Goal: Information Seeking & Learning: Check status

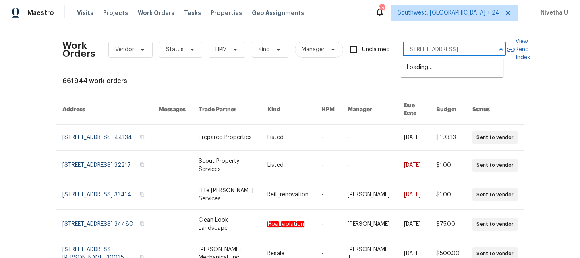
scroll to position [0, 47]
click at [468, 74] on li "10388 Hampshire Green Ave, Fairfax, VA 22032" at bounding box center [452, 67] width 103 height 13
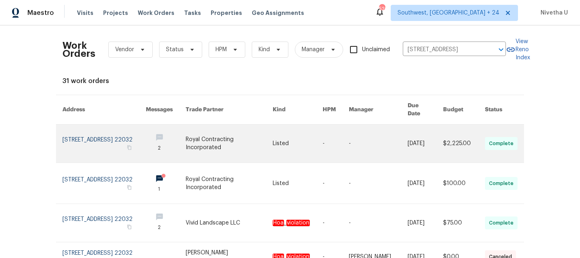
click at [91, 132] on link at bounding box center [103, 144] width 83 height 38
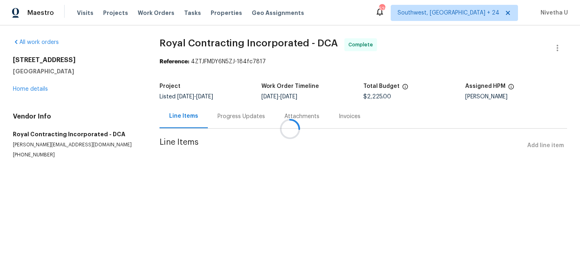
click at [27, 89] on div at bounding box center [290, 129] width 580 height 258
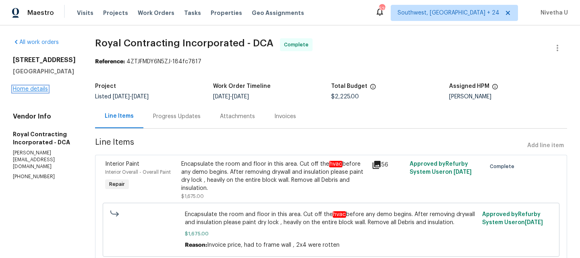
click at [29, 92] on link "Home details" at bounding box center [30, 89] width 35 height 6
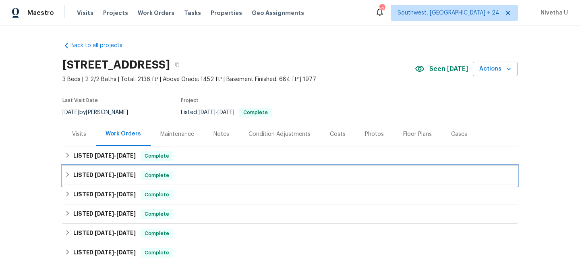
click at [180, 180] on div "LISTED 7/28/25 - 7/30/25 Complete" at bounding box center [290, 176] width 451 height 10
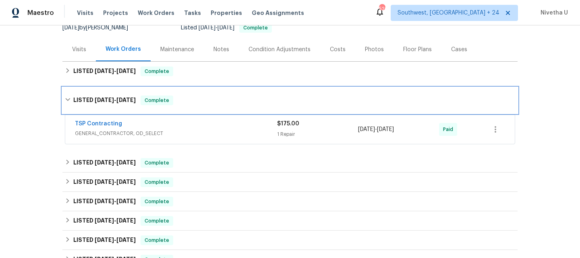
scroll to position [86, 0]
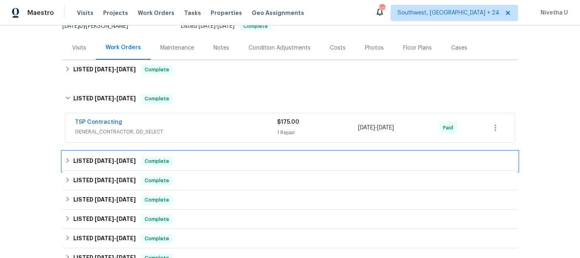
click at [168, 164] on div "LISTED 7/7/25 - 7/12/25 Complete" at bounding box center [290, 161] width 451 height 10
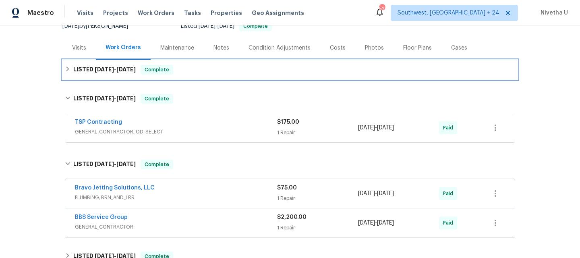
click at [170, 73] on div "LISTED 8/7/25 - 9/3/25 Complete" at bounding box center [290, 70] width 451 height 10
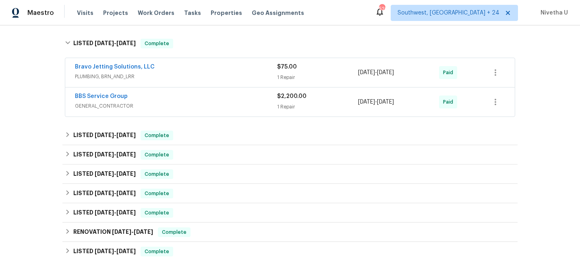
scroll to position [372, 0]
click at [169, 100] on div "BBS Service Group" at bounding box center [176, 97] width 202 height 10
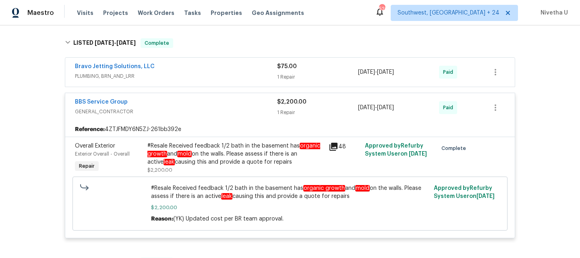
click at [225, 106] on div "BBS Service Group" at bounding box center [176, 103] width 202 height 10
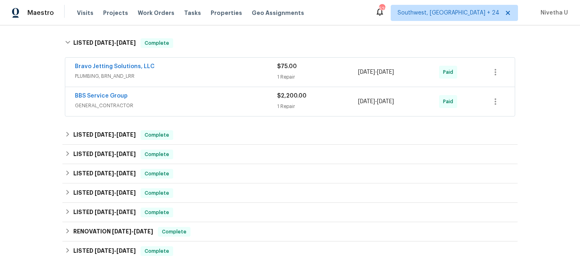
click at [216, 73] on span "PLUMBING, BRN_AND_LRR" at bounding box center [176, 76] width 202 height 8
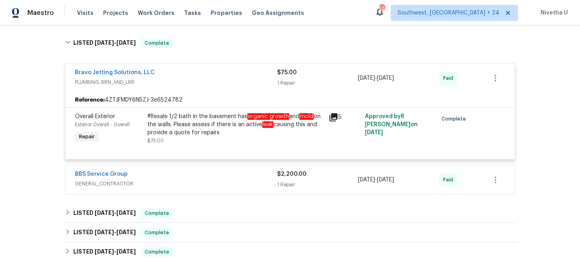
click at [216, 79] on span "PLUMBING, BRN_AND_LRR" at bounding box center [176, 82] width 202 height 8
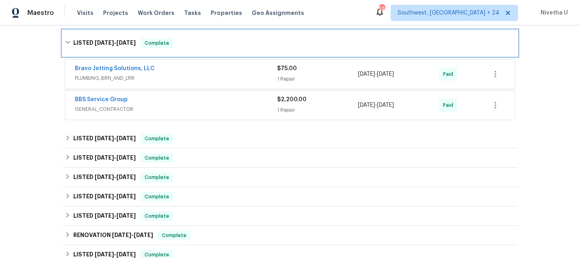
click at [208, 52] on div "LISTED 7/7/25 - 7/12/25 Complete" at bounding box center [290, 43] width 456 height 26
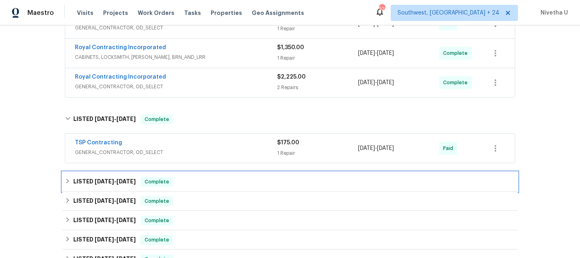
scroll to position [222, 0]
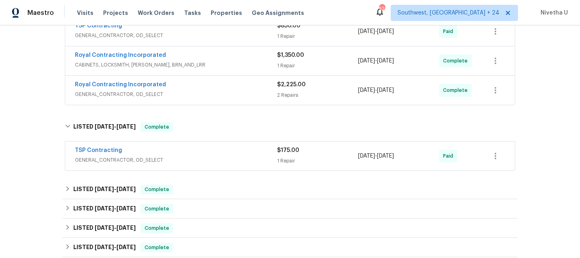
click at [229, 156] on div "TSP Contracting" at bounding box center [176, 151] width 202 height 10
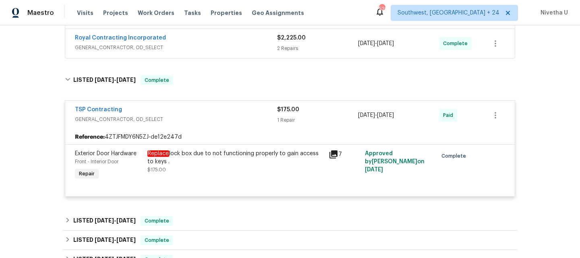
scroll to position [270, 0]
click at [215, 118] on span "GENERAL_CONTRACTOR, OD_SELECT" at bounding box center [176, 118] width 202 height 8
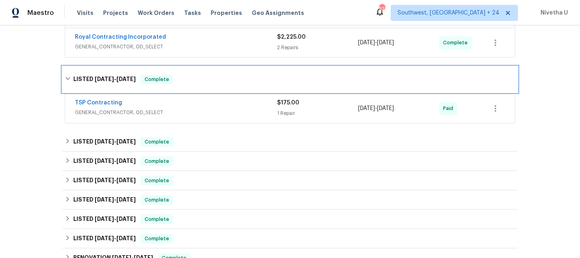
click at [205, 75] on div "LISTED 7/28/25 - 7/30/25 Complete" at bounding box center [290, 80] width 451 height 10
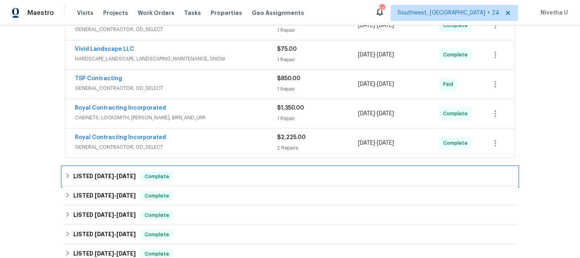
scroll to position [168, 0]
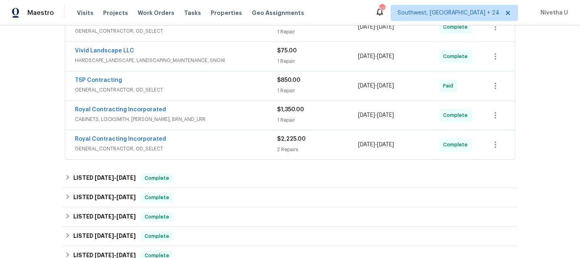
click at [214, 146] on span "GENERAL_CONTRACTOR, OD_SELECT" at bounding box center [176, 149] width 202 height 8
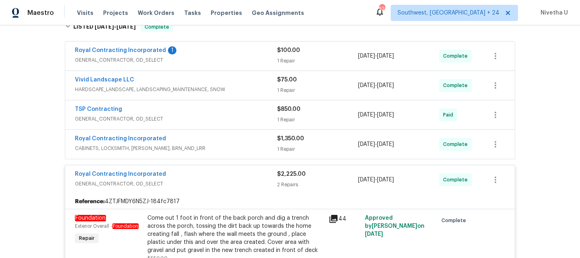
scroll to position [139, 0]
click at [245, 146] on span "CABINETS, LOCKSMITH, HANDYMAN, BRN_AND_LRR" at bounding box center [176, 148] width 202 height 8
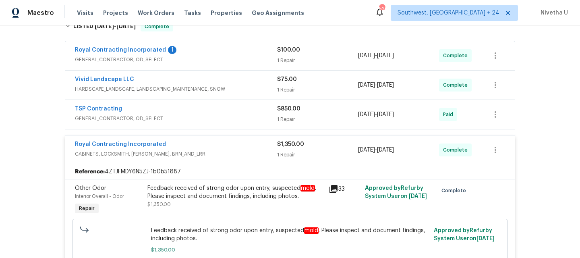
click at [237, 119] on span "GENERAL_CONTRACTOR, OD_SELECT" at bounding box center [176, 118] width 202 height 8
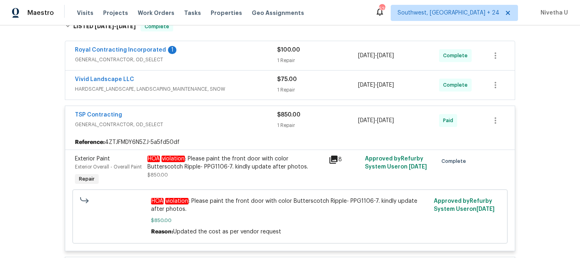
click at [248, 85] on span "HARDSCAPE_LANDSCAPE, LANDSCAPING_MAINTENANCE, SNOW" at bounding box center [176, 89] width 202 height 8
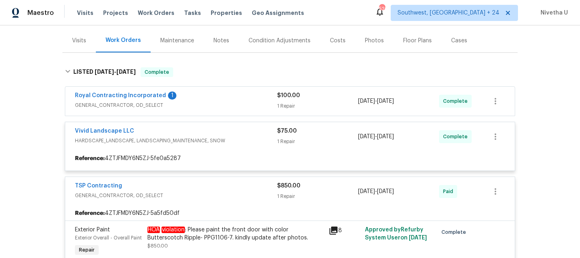
scroll to position [93, 0]
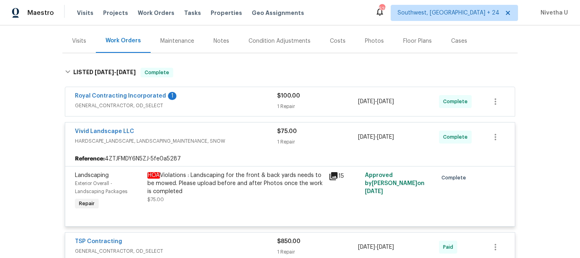
click at [239, 104] on span "GENERAL_CONTRACTOR, OD_SELECT" at bounding box center [176, 106] width 202 height 8
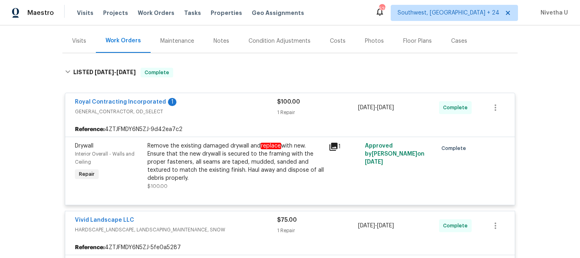
click at [235, 105] on div "Royal Contracting Incorporated 1" at bounding box center [176, 103] width 202 height 10
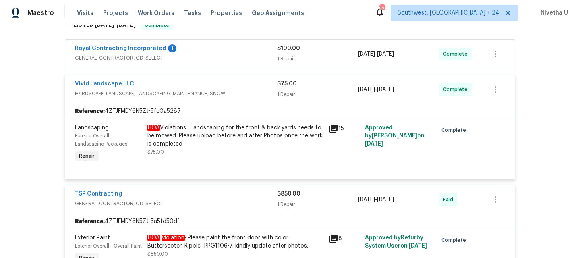
scroll to position [141, 0]
click at [232, 85] on div "Vivid Landscape LLC" at bounding box center [176, 84] width 202 height 10
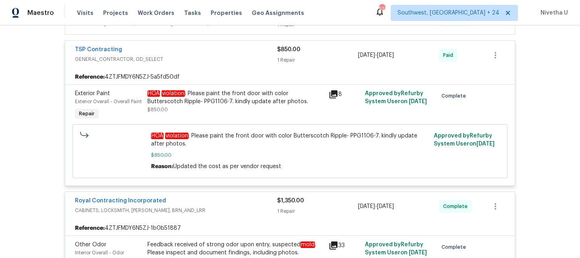
scroll to position [206, 0]
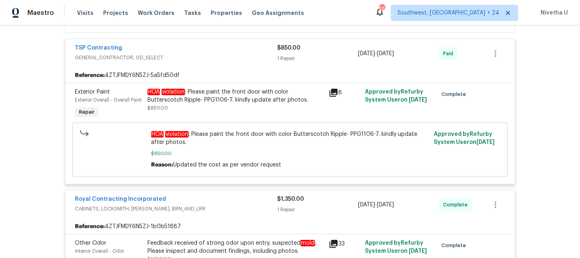
click at [236, 58] on span "GENERAL_CONTRACTOR, OD_SELECT" at bounding box center [176, 58] width 202 height 8
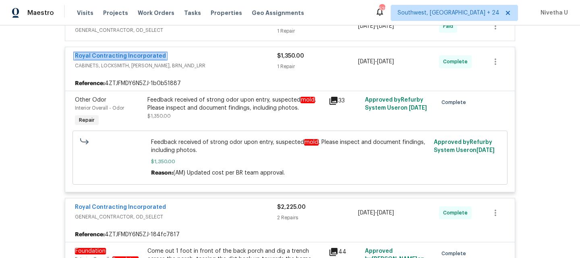
scroll to position [228, 0]
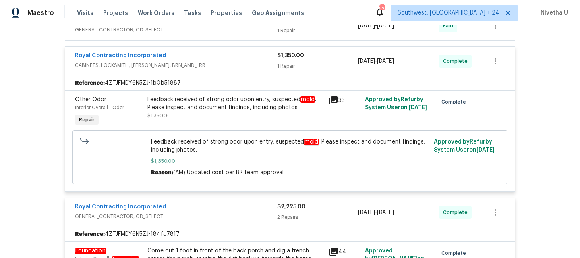
click at [225, 106] on div "Feedback received of strong odor upon entry, suspected mold . Please inspect an…" at bounding box center [236, 104] width 177 height 16
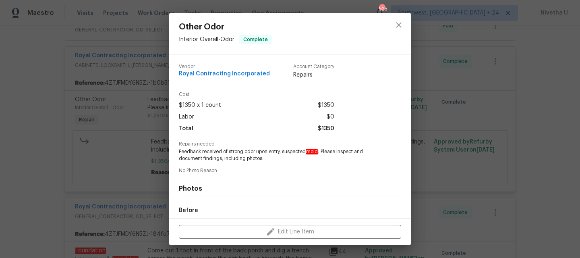
scroll to position [93, 0]
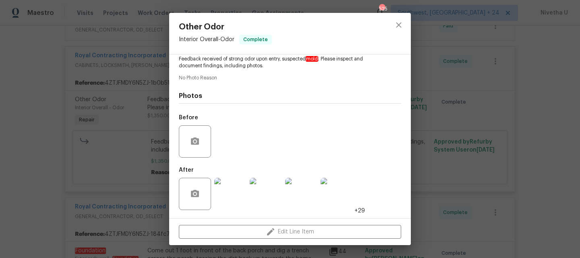
click at [109, 178] on div "Other Odor Interior Overall - Odor Complete Vendor Royal Contracting Incorporat…" at bounding box center [290, 129] width 580 height 258
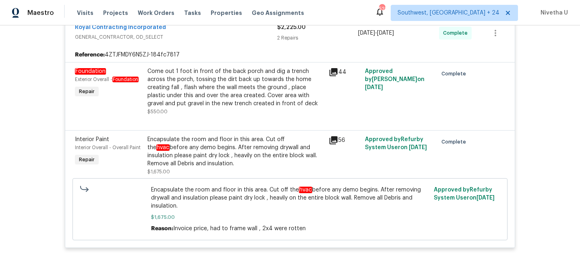
scroll to position [396, 0]
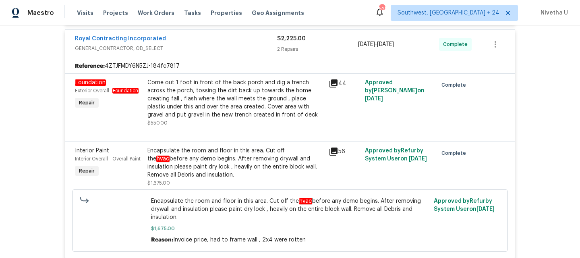
click at [218, 96] on div "Come out 1 foot in front of the back porch and dig a trench across the porch, t…" at bounding box center [236, 99] width 177 height 40
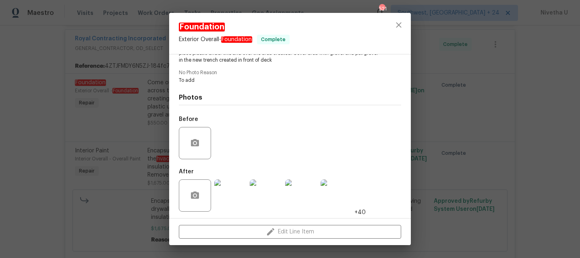
scroll to position [111, 0]
click at [403, 26] on icon "close" at bounding box center [399, 25] width 10 height 10
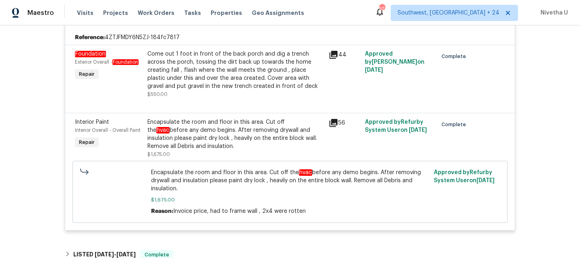
scroll to position [444, 0]
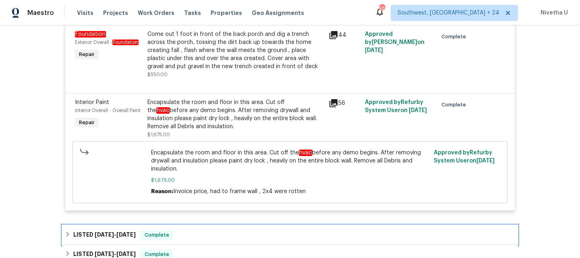
click at [181, 229] on div "LISTED 7/28/25 - 7/30/25 Complete" at bounding box center [290, 234] width 456 height 19
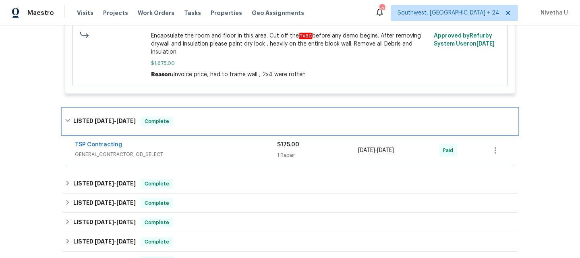
scroll to position [564, 0]
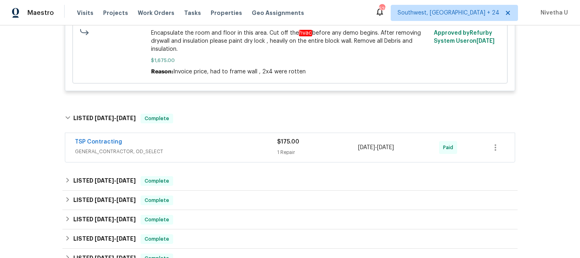
click at [189, 144] on div "TSP Contracting" at bounding box center [176, 143] width 202 height 10
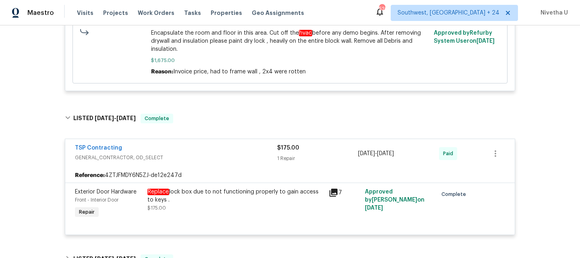
click at [189, 152] on div "TSP Contracting" at bounding box center [176, 149] width 202 height 10
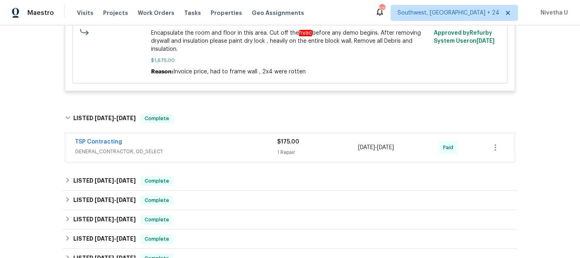
click at [183, 137] on div "TSP Contracting GENERAL_CONTRACTOR, OD_SELECT $175.00 1 Repair 7/28/2025 - 7/30…" at bounding box center [290, 147] width 450 height 29
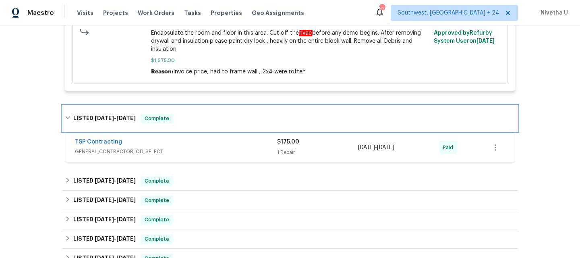
click at [181, 131] on div "LISTED 7/28/25 - 7/30/25 Complete" at bounding box center [290, 119] width 456 height 26
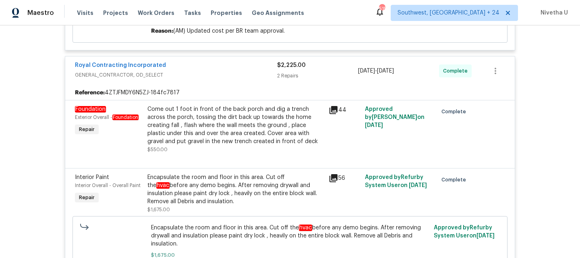
scroll to position [368, 0]
click at [212, 69] on div "Royal Contracting Incorporated" at bounding box center [176, 67] width 202 height 10
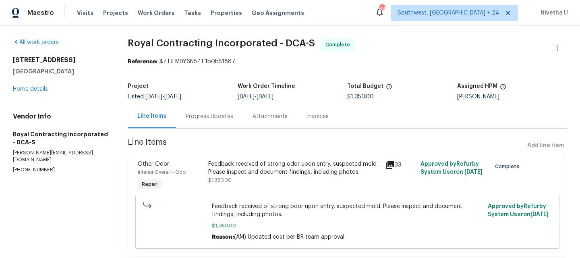
click at [206, 123] on div "Progress Updates" at bounding box center [209, 116] width 67 height 24
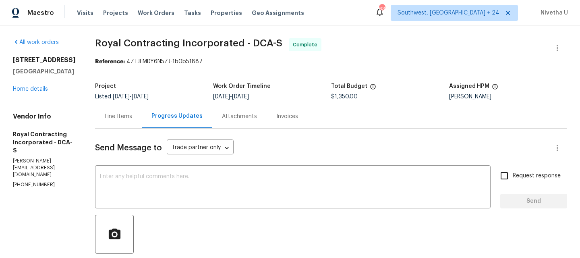
click at [127, 121] on div "Line Items" at bounding box center [118, 116] width 47 height 24
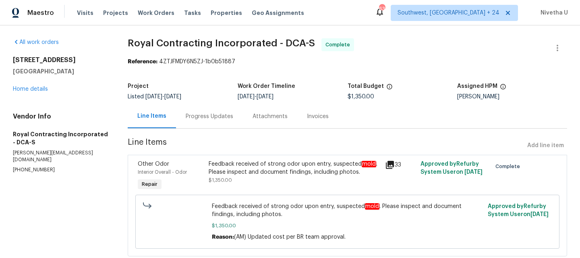
scroll to position [27, 0]
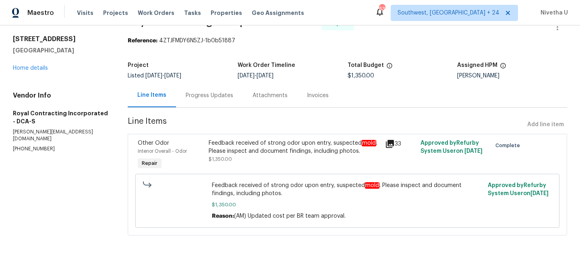
click at [203, 137] on div "Other Odor Interior Overall - Odor Repair" at bounding box center [170, 155] width 71 height 37
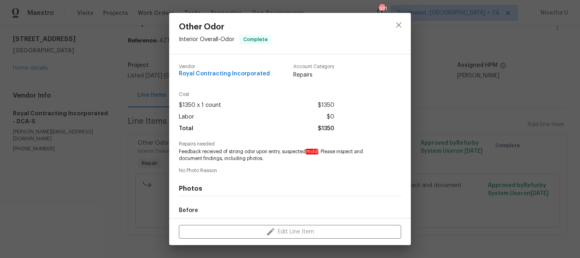
scroll to position [93, 0]
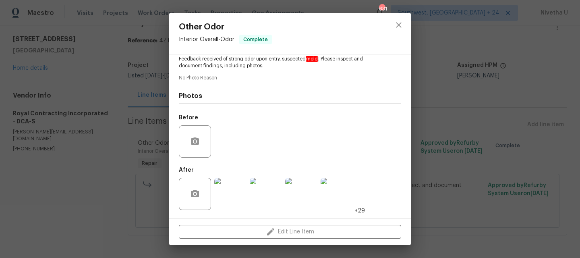
click at [227, 143] on div "Before" at bounding box center [290, 136] width 223 height 52
click at [397, 28] on icon "close" at bounding box center [399, 25] width 10 height 10
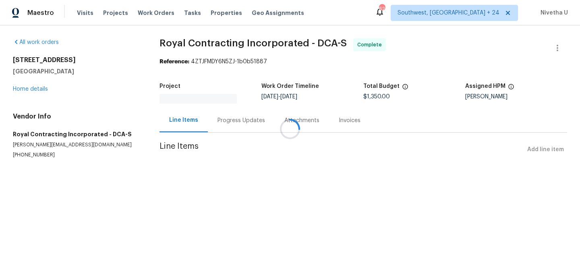
click at [223, 121] on div at bounding box center [290, 129] width 580 height 258
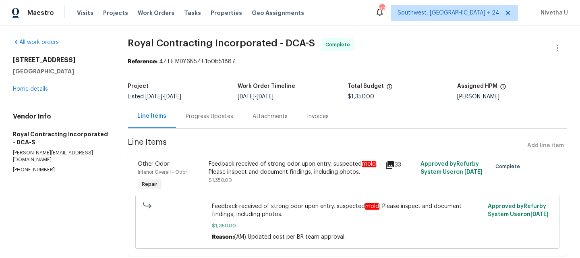
click at [223, 121] on div "Progress Updates" at bounding box center [209, 116] width 67 height 24
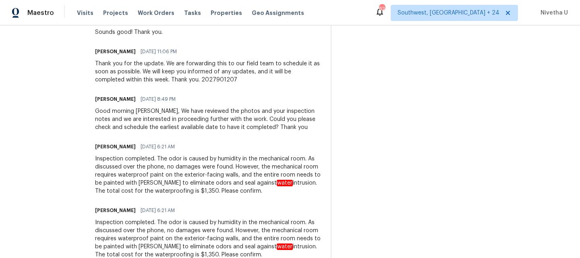
scroll to position [479, 0]
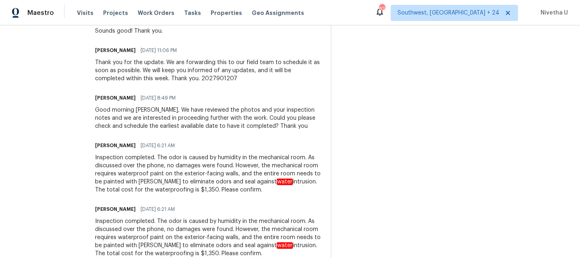
drag, startPoint x: 165, startPoint y: 156, endPoint x: 305, endPoint y: 186, distance: 143.0
click at [305, 186] on div "Inspection completed. The odor is caused by humidity in the mechanical room. As…" at bounding box center [208, 174] width 226 height 40
copy div "The odor is caused by humidity in the mechanical room. As discussed over the ph…"
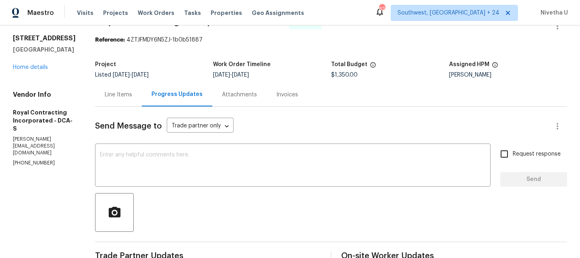
scroll to position [0, 0]
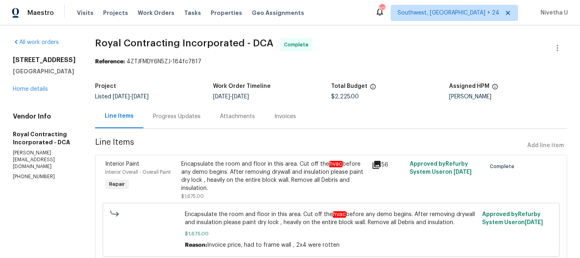
click at [185, 121] on div "Progress Updates" at bounding box center [177, 116] width 67 height 24
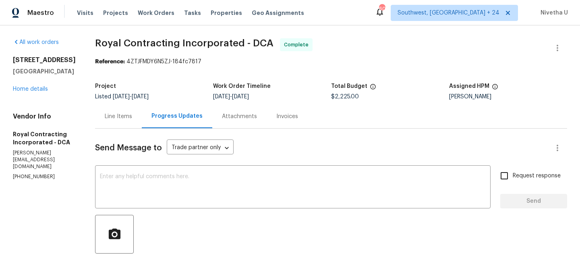
click at [120, 113] on div "Line Items" at bounding box center [118, 116] width 27 height 8
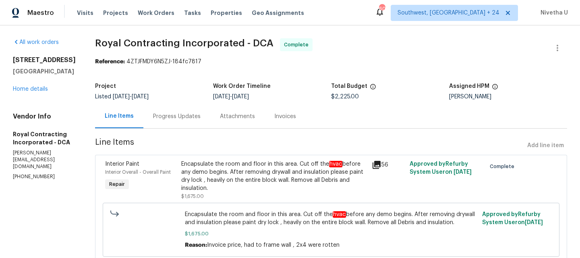
click at [191, 123] on div "Progress Updates" at bounding box center [177, 116] width 67 height 24
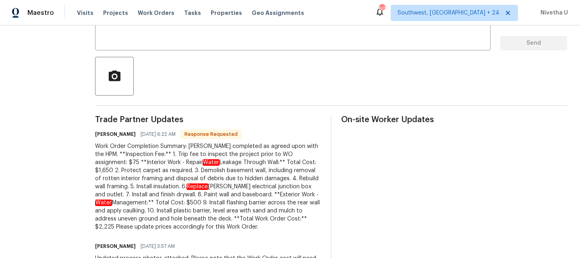
scroll to position [144, 0]
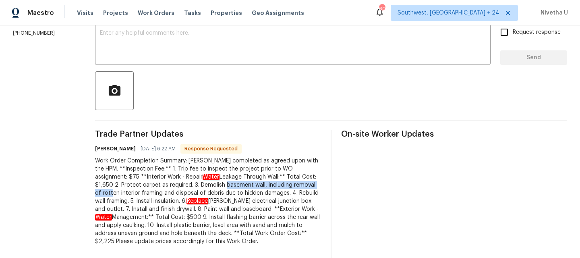
drag, startPoint x: 208, startPoint y: 186, endPoint x: 314, endPoint y: 184, distance: 106.0
click at [314, 184] on div "Work Order Completion Summary: Job completed as agreed upon with the HPM. **Ins…" at bounding box center [208, 201] width 226 height 89
click at [193, 185] on div "Work Order Completion Summary: Job completed as agreed upon with the HPM. **Ins…" at bounding box center [208, 201] width 226 height 89
drag, startPoint x: 183, startPoint y: 186, endPoint x: 247, endPoint y: 186, distance: 64.1
click at [247, 186] on div "Work Order Completion Summary: Job completed as agreed upon with the HPM. **Ins…" at bounding box center [208, 201] width 226 height 89
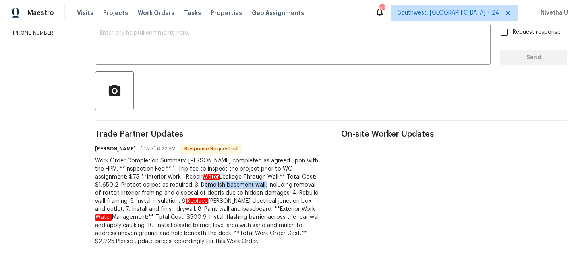
copy div "Demolish basement wall"
drag, startPoint x: 279, startPoint y: 193, endPoint x: 124, endPoint y: 203, distance: 155.1
click at [124, 203] on div "Work Order Completion Summary: Job completed as agreed upon with the HPM. **Ins…" at bounding box center [208, 201] width 226 height 89
copy div "Rebuild wall framing"
drag, startPoint x: 134, startPoint y: 202, endPoint x: 177, endPoint y: 202, distance: 42.7
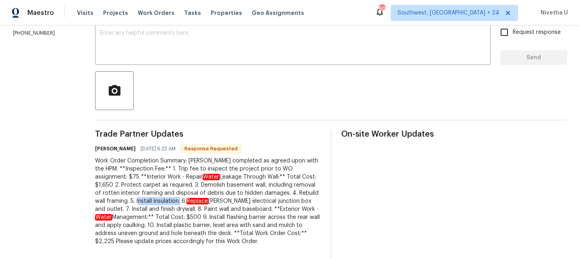
click at [177, 202] on div "Work Order Completion Summary: Job completed as agreed upon with the HPM. **Ins…" at bounding box center [208, 201] width 226 height 89
copy div "Install insulation"
